Goal: Find specific page/section: Find specific page/section

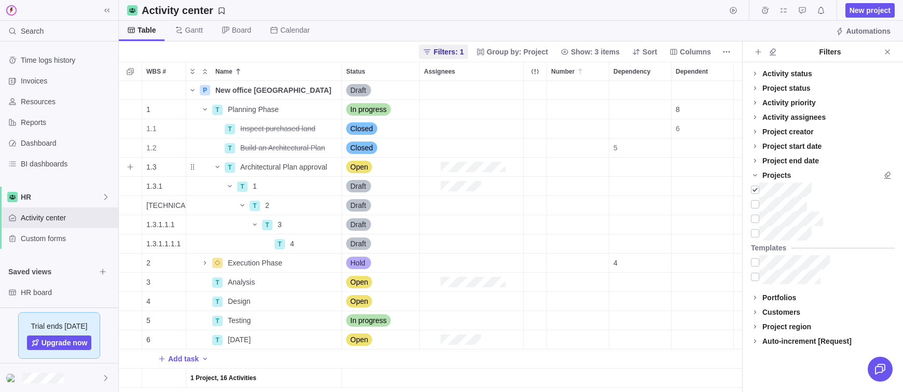
scroll to position [311, 623]
click at [48, 49] on div "Time logs history Invoices Resources Reports Dashboard BI dashboards HR Activit…" at bounding box center [59, 177] width 118 height 270
click at [46, 55] on span "Time logs history" at bounding box center [67, 60] width 93 height 10
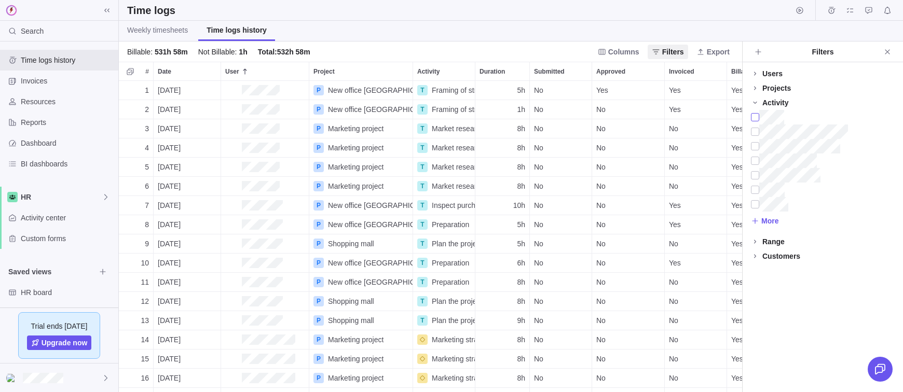
scroll to position [311, 623]
click at [769, 75] on div "Users" at bounding box center [772, 73] width 20 height 10
click at [771, 259] on span "More" at bounding box center [769, 264] width 17 height 10
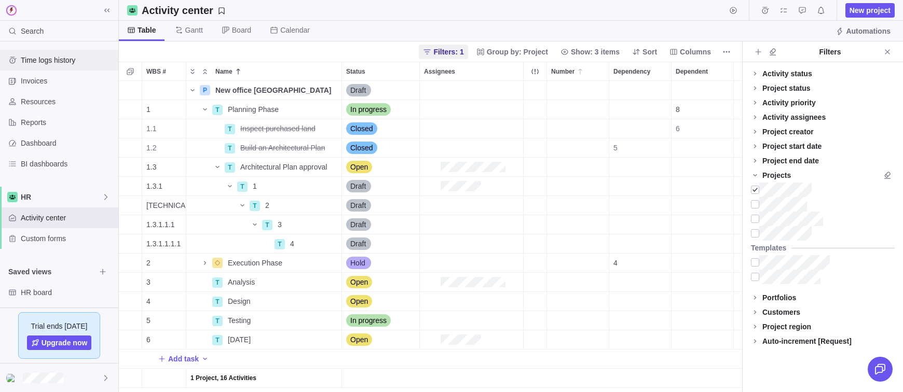
scroll to position [311, 623]
click at [73, 56] on span "Time logs history" at bounding box center [67, 60] width 93 height 10
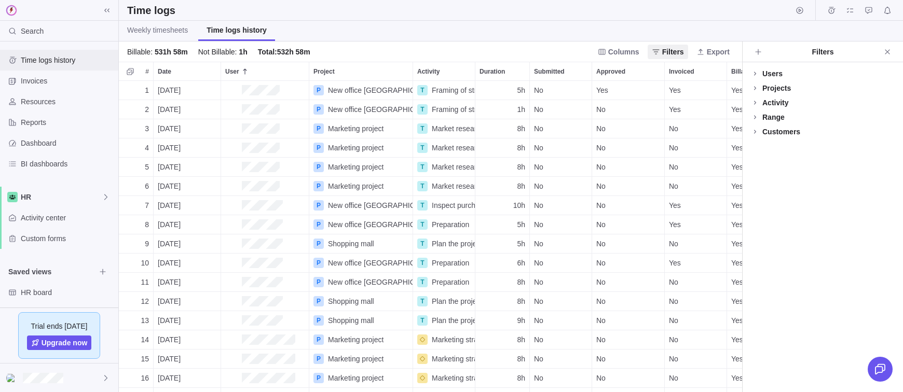
scroll to position [311, 623]
click at [762, 73] on span at bounding box center [755, 73] width 15 height 15
click at [760, 74] on span at bounding box center [755, 73] width 15 height 15
click at [758, 73] on icon at bounding box center [755, 74] width 8 height 8
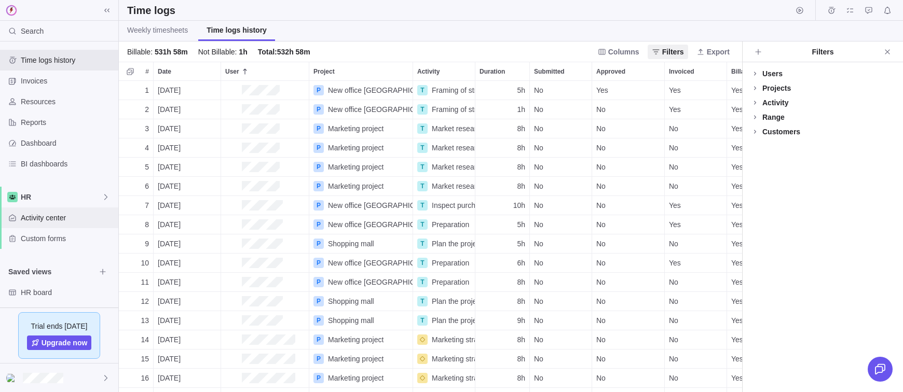
click at [54, 210] on div "Activity center" at bounding box center [59, 218] width 118 height 21
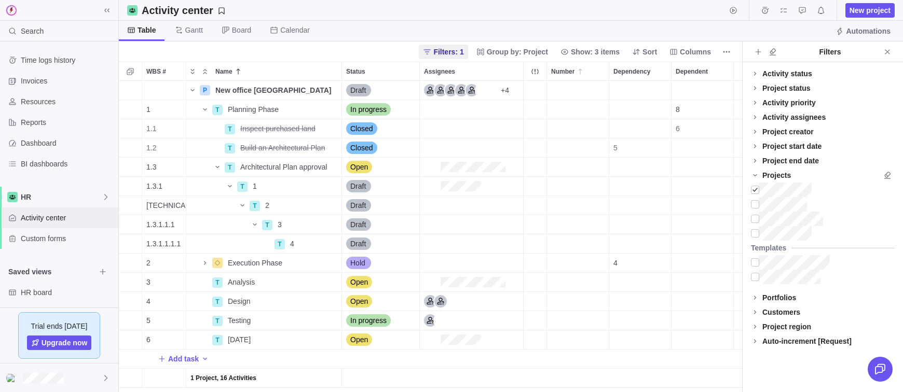
scroll to position [311, 623]
click at [778, 112] on div "Activity assignees" at bounding box center [793, 117] width 63 height 10
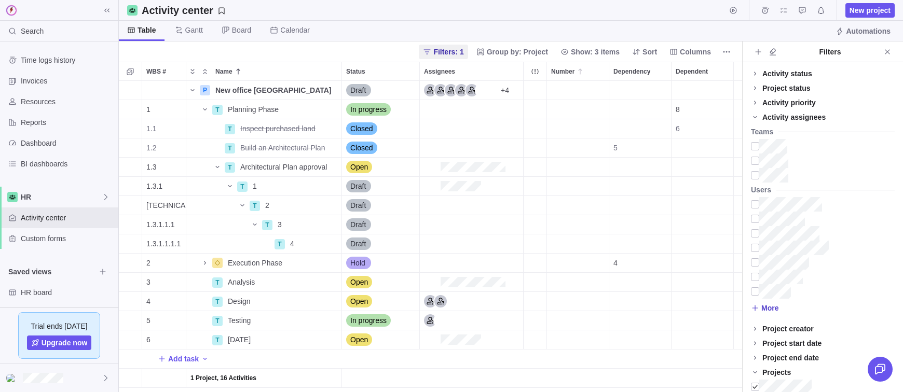
click at [772, 314] on span "More" at bounding box center [765, 308] width 28 height 15
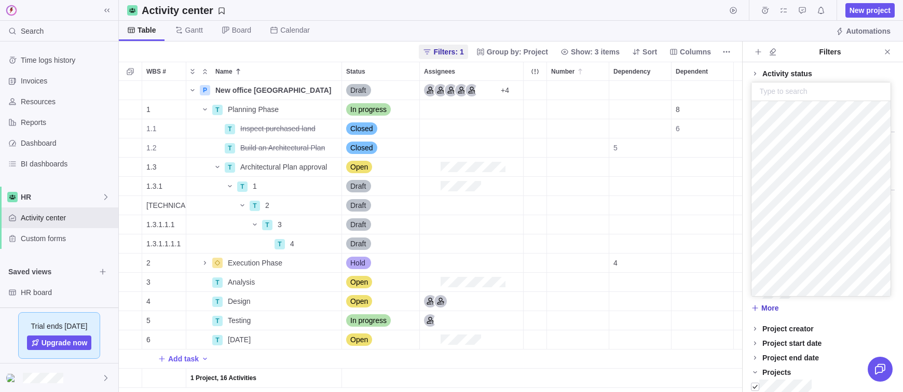
click at [772, 314] on span "More" at bounding box center [765, 308] width 28 height 15
